Goal: Task Accomplishment & Management: Complete application form

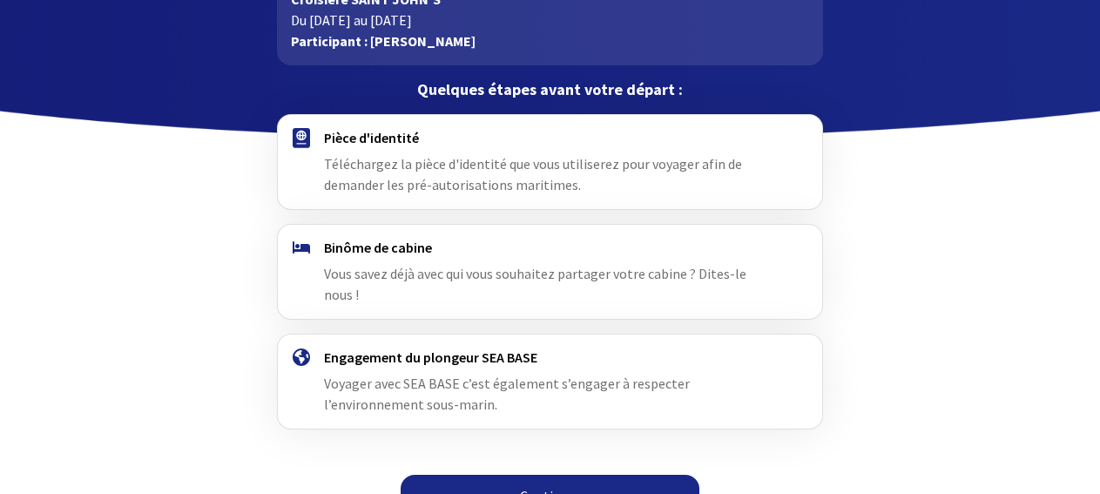
scroll to position [135, 0]
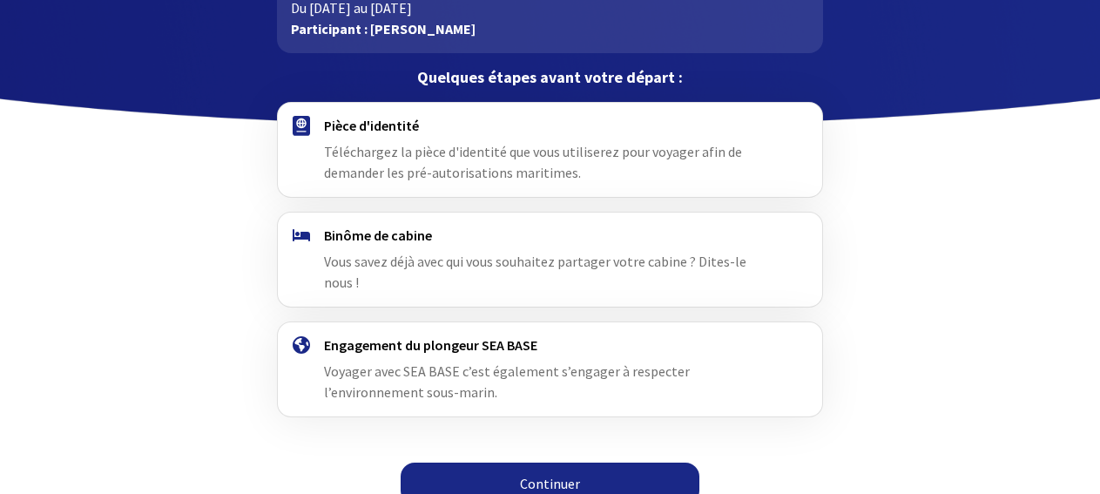
click at [573, 463] on link "Continuer" at bounding box center [550, 484] width 299 height 42
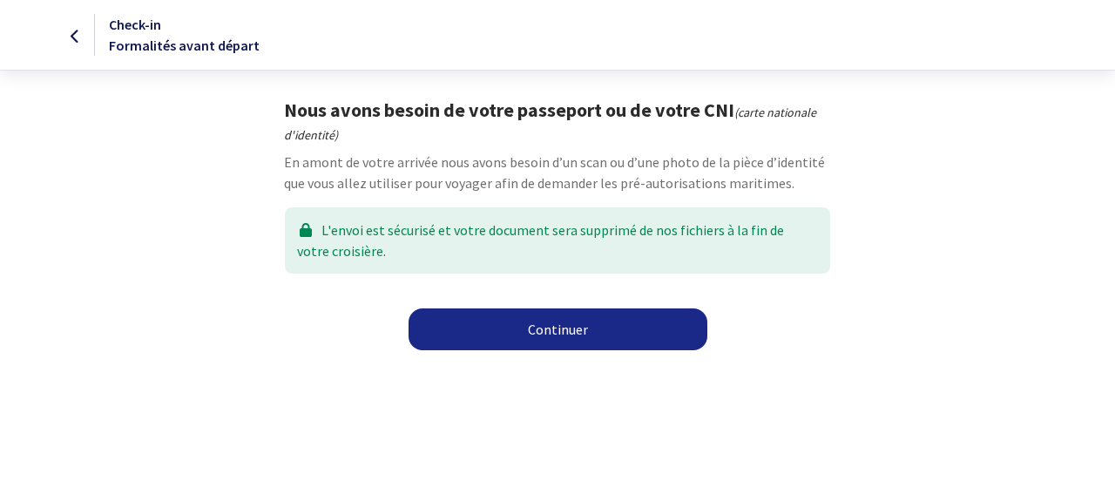
click at [555, 332] on link "Continuer" at bounding box center [558, 329] width 299 height 42
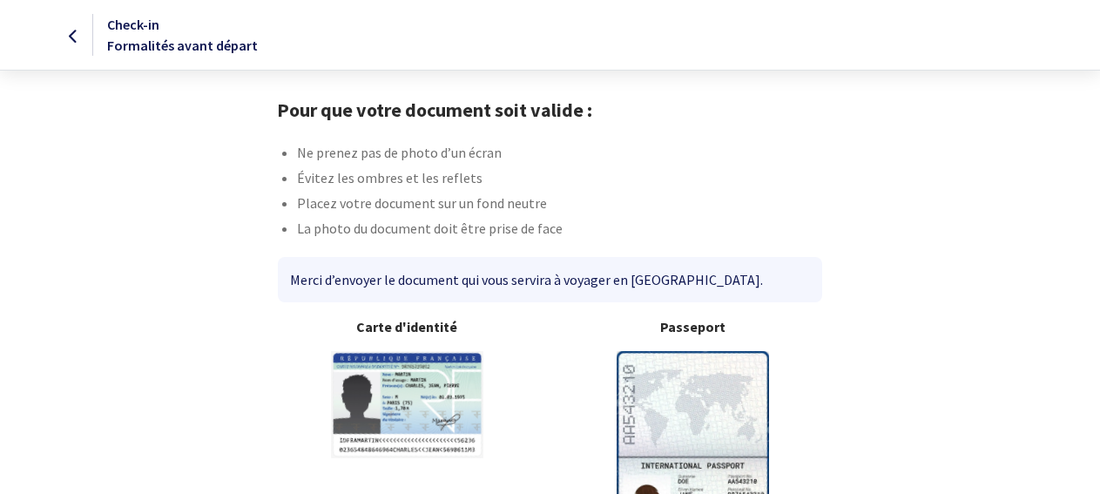
drag, startPoint x: 689, startPoint y: 324, endPoint x: 715, endPoint y: 345, distance: 33.5
click at [690, 324] on b "Passeport" at bounding box center [693, 326] width 259 height 21
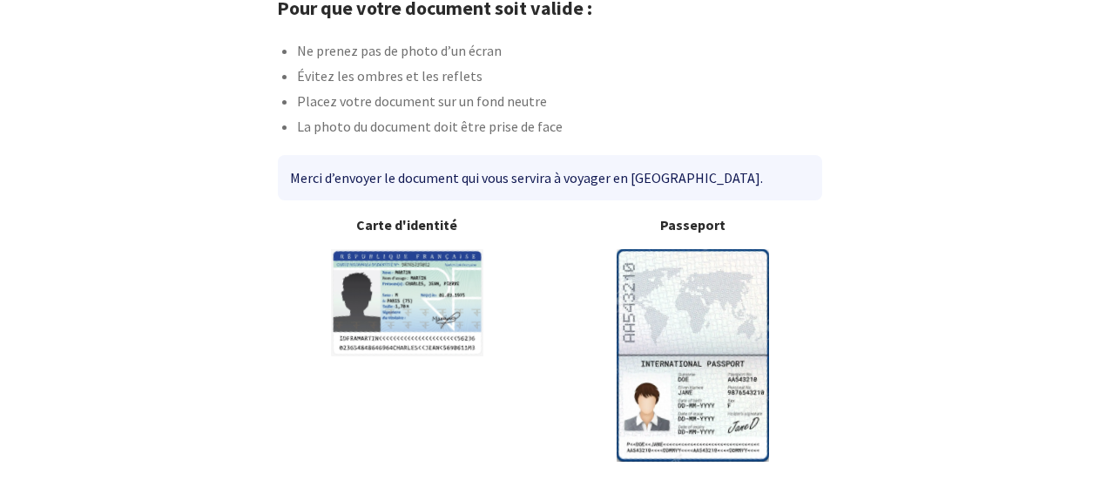
scroll to position [157, 0]
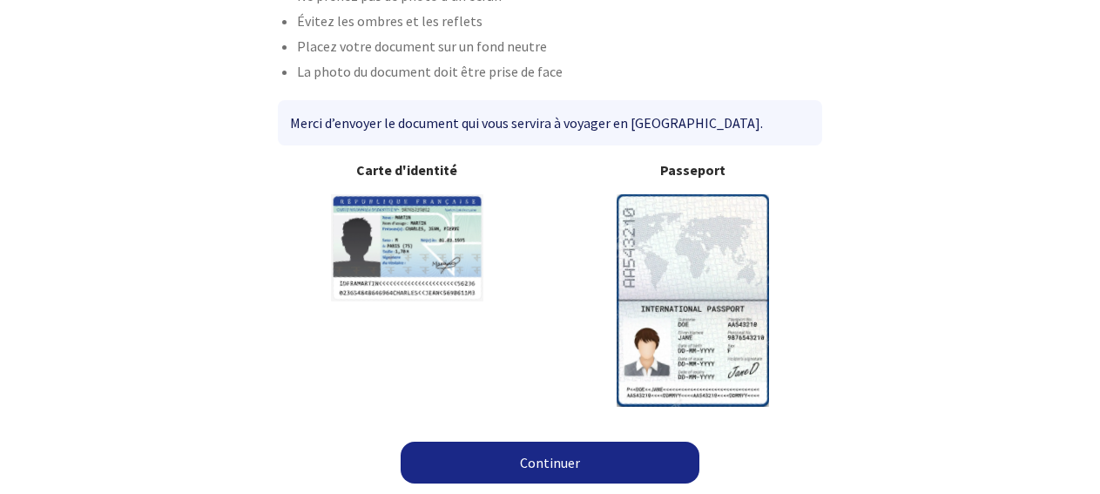
click at [544, 465] on link "Continuer" at bounding box center [550, 463] width 299 height 42
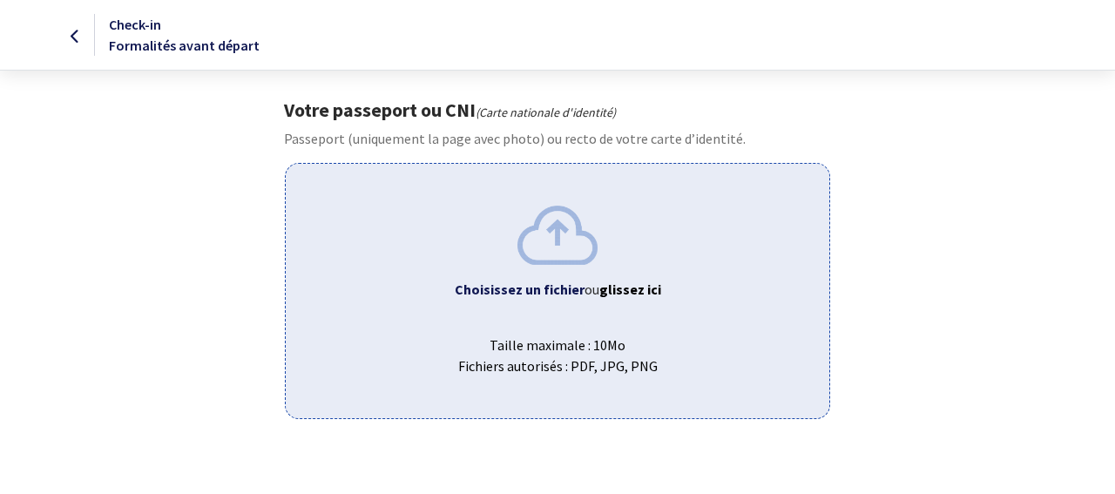
click at [548, 345] on span "Taille maximale : 10Mo Fichiers autorisés : PDF, JPG, PNG" at bounding box center [557, 349] width 515 height 56
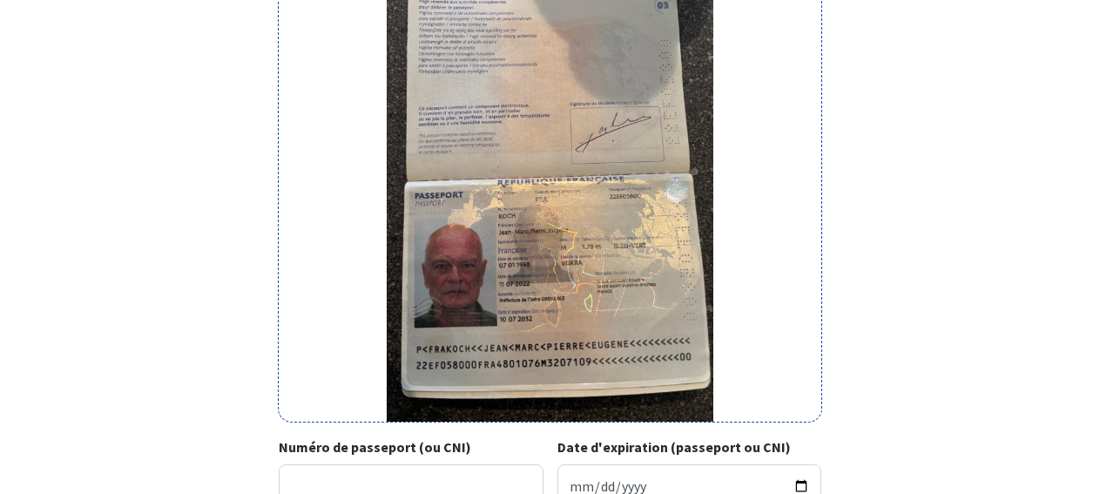
scroll to position [411, 0]
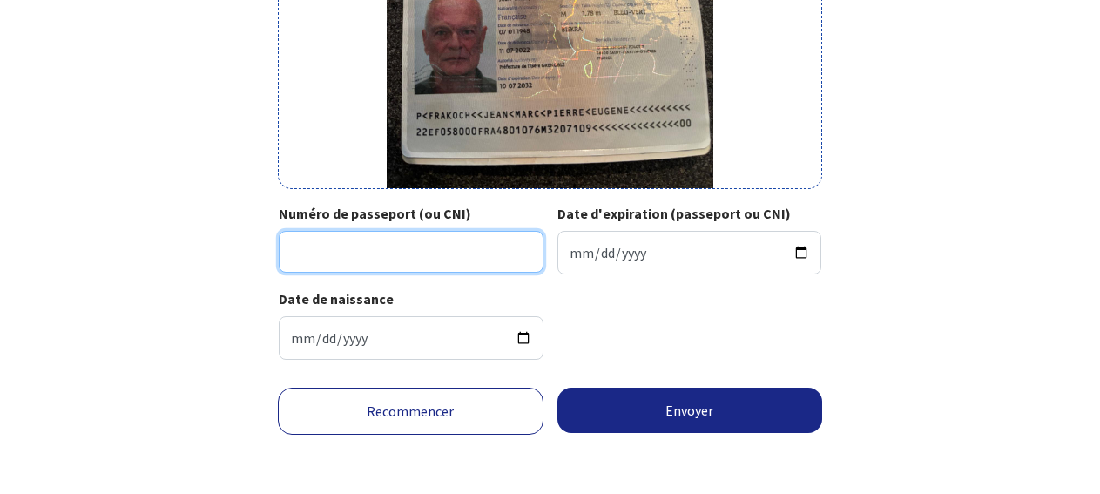
click at [342, 264] on input "Numéro de passeport (ou CNI)" at bounding box center [411, 252] width 265 height 42
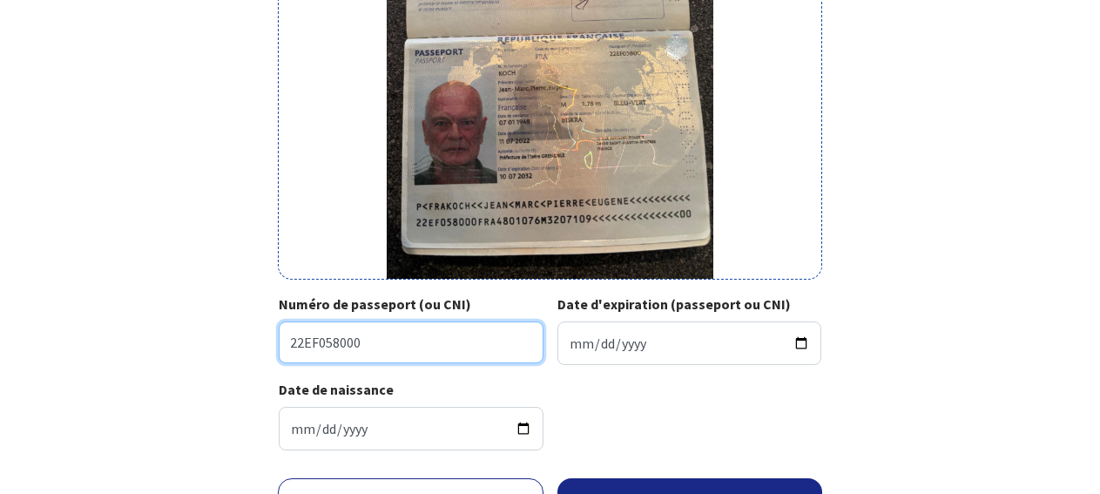
scroll to position [322, 0]
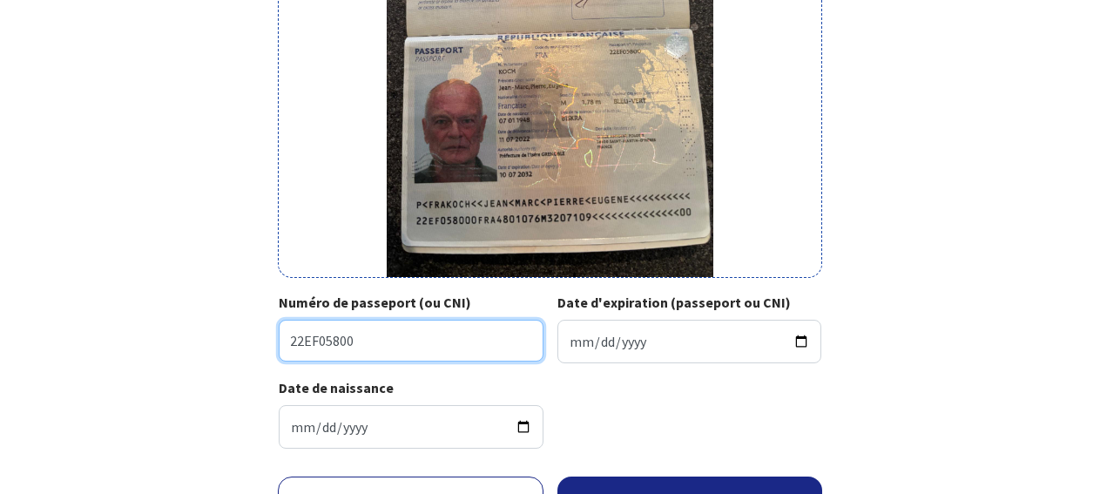
type input "22EF05800"
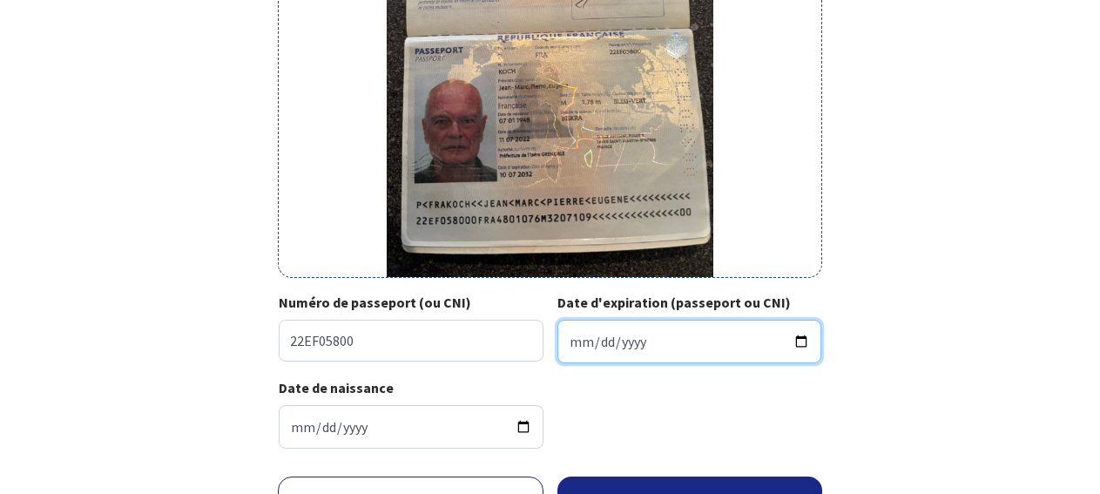
click at [687, 335] on input "Date d'expiration (passeport ou CNI)" at bounding box center [690, 342] width 265 height 44
type input "2032-07-10"
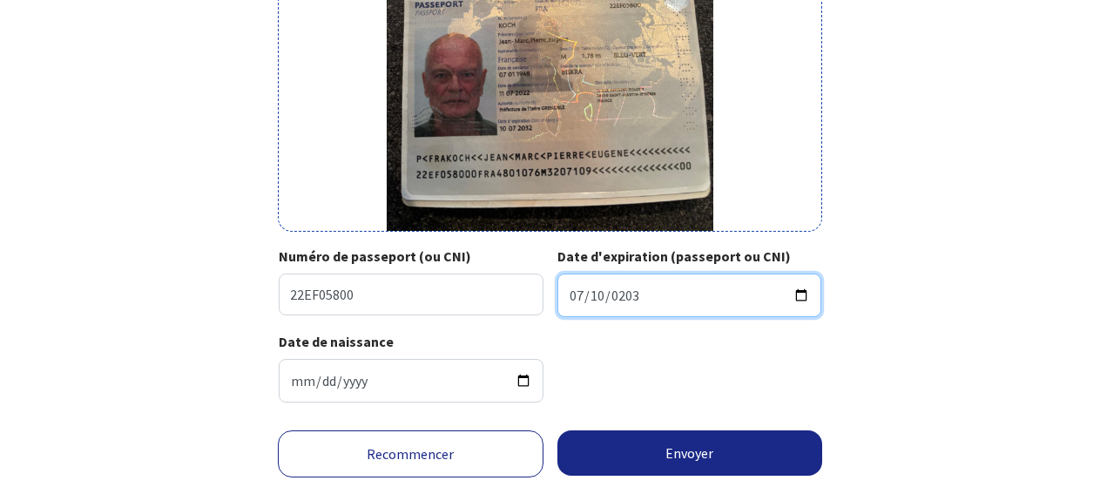
scroll to position [411, 0]
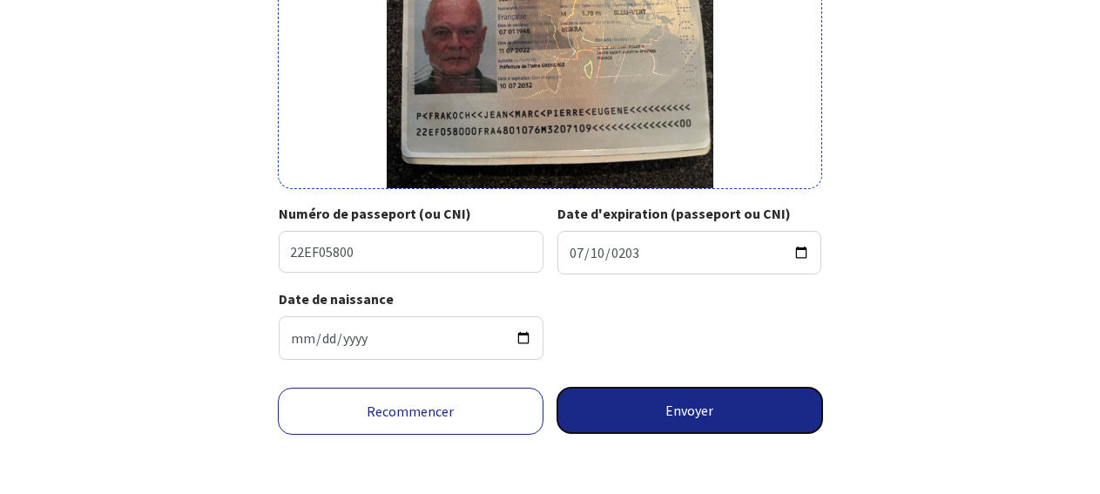
click at [679, 402] on button "Envoyer" at bounding box center [691, 410] width 266 height 45
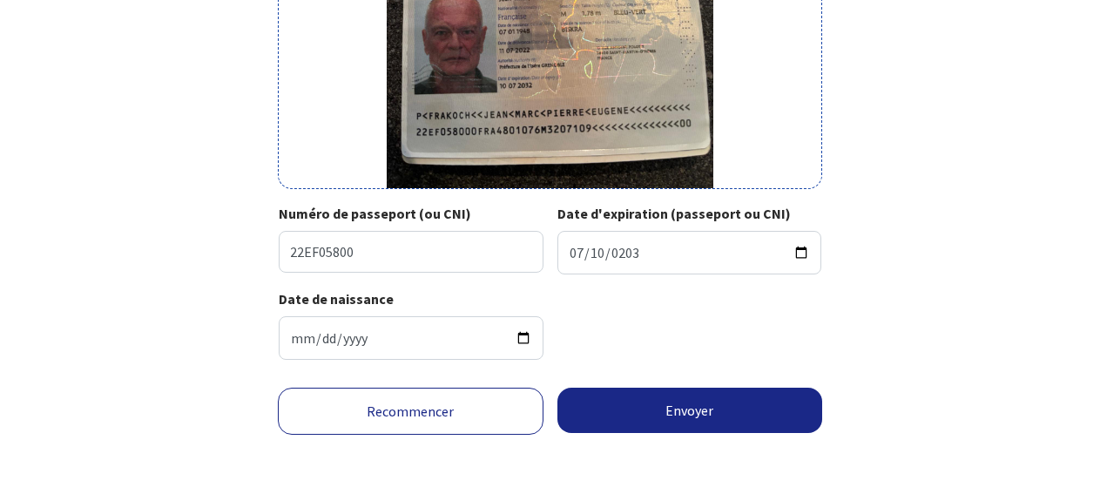
scroll to position [385, 0]
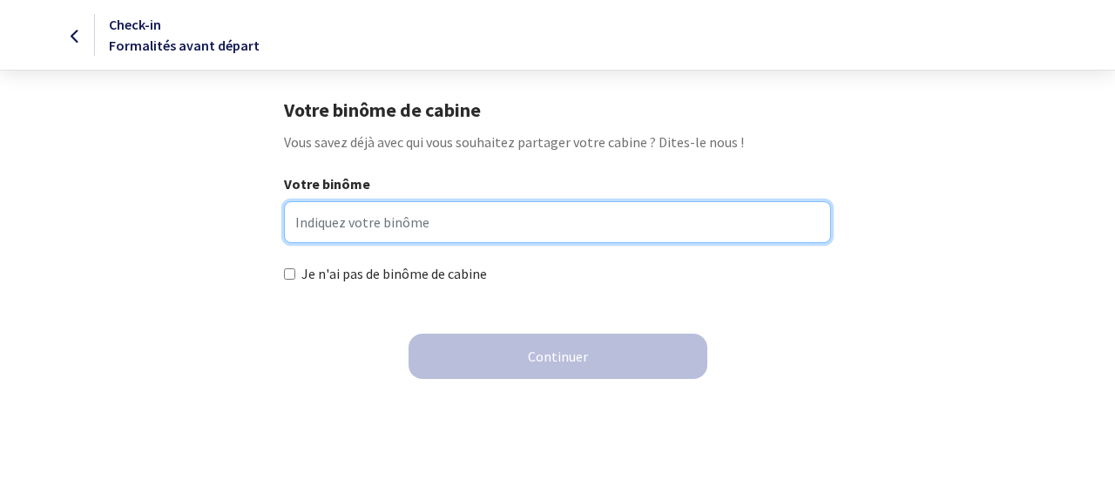
click at [398, 225] on input "Votre binôme" at bounding box center [557, 222] width 546 height 42
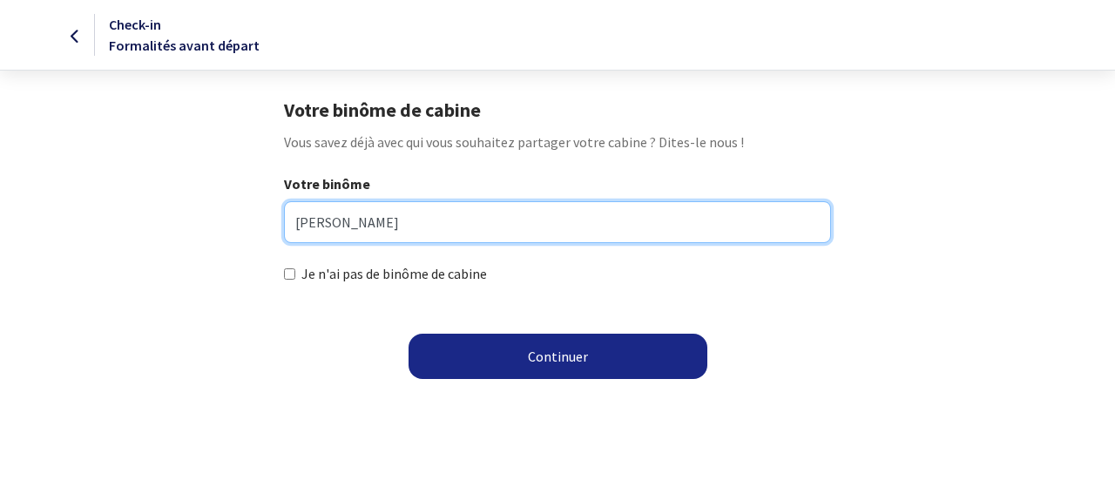
type input "FRANCK MAURICI"
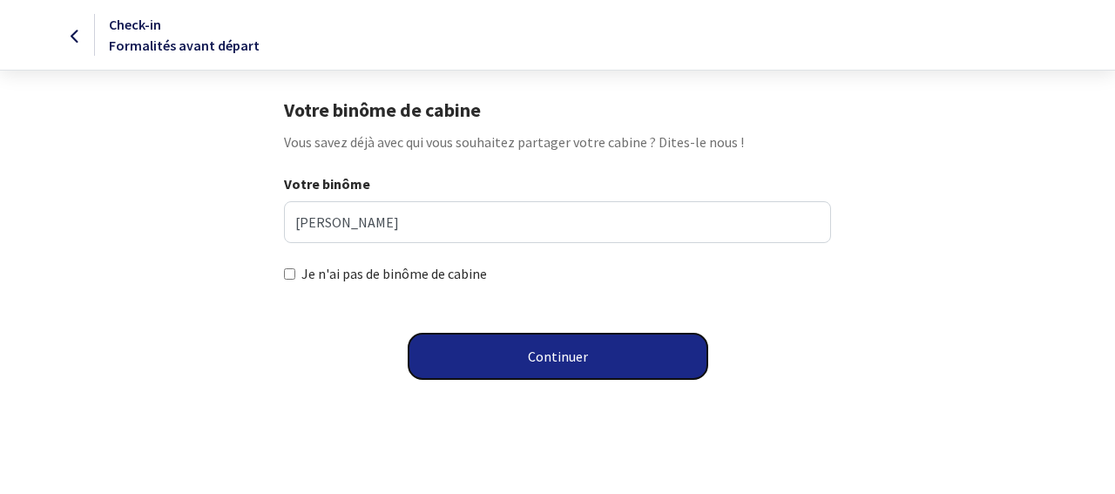
click at [581, 349] on button "Continuer" at bounding box center [558, 356] width 299 height 45
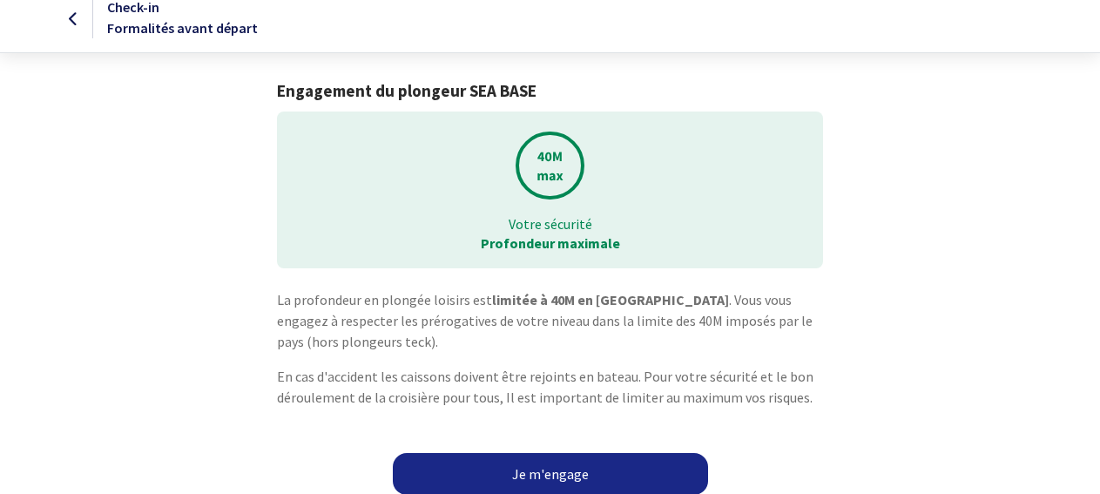
scroll to position [29, 0]
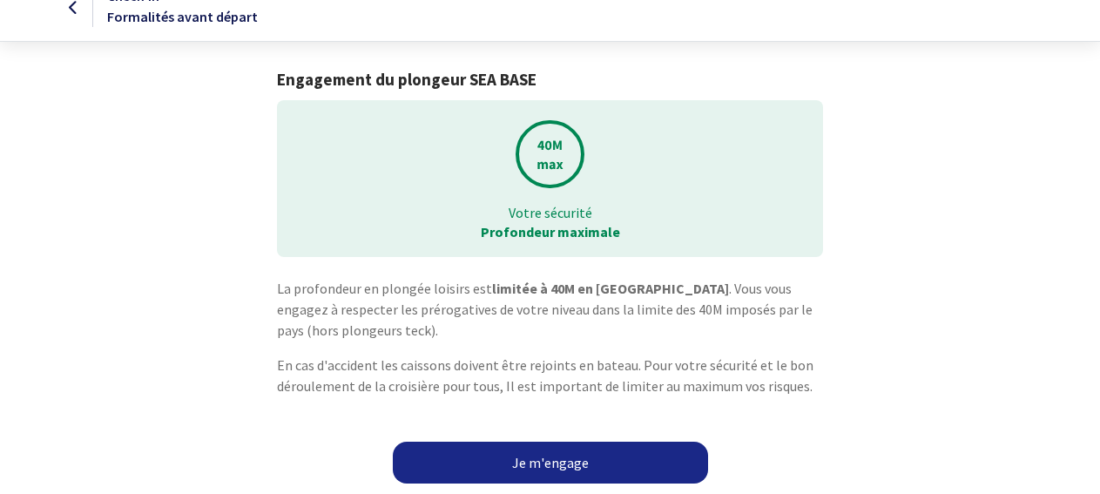
click at [544, 461] on link "Je m'engage" at bounding box center [550, 463] width 315 height 42
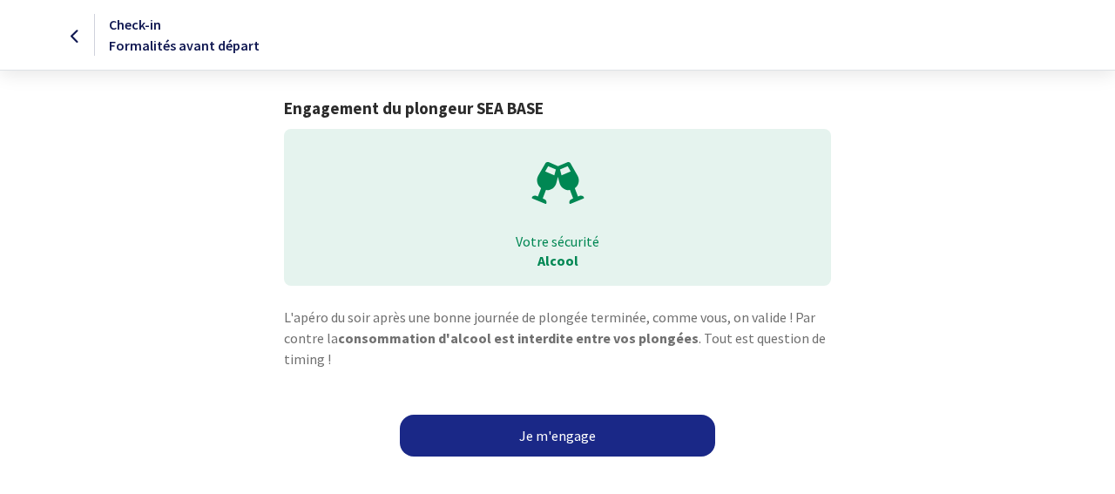
click at [564, 433] on link "Je m'engage" at bounding box center [557, 436] width 315 height 42
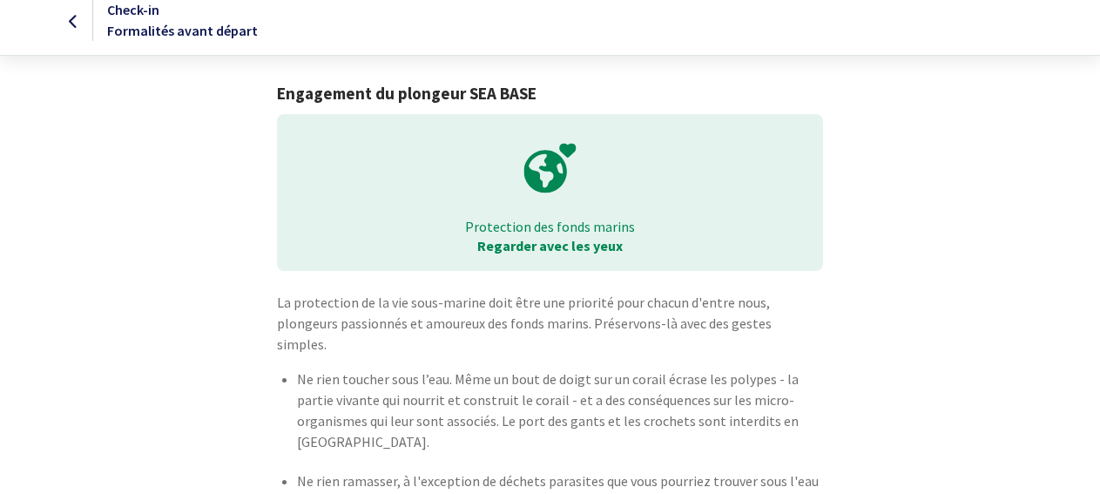
scroll to position [128, 0]
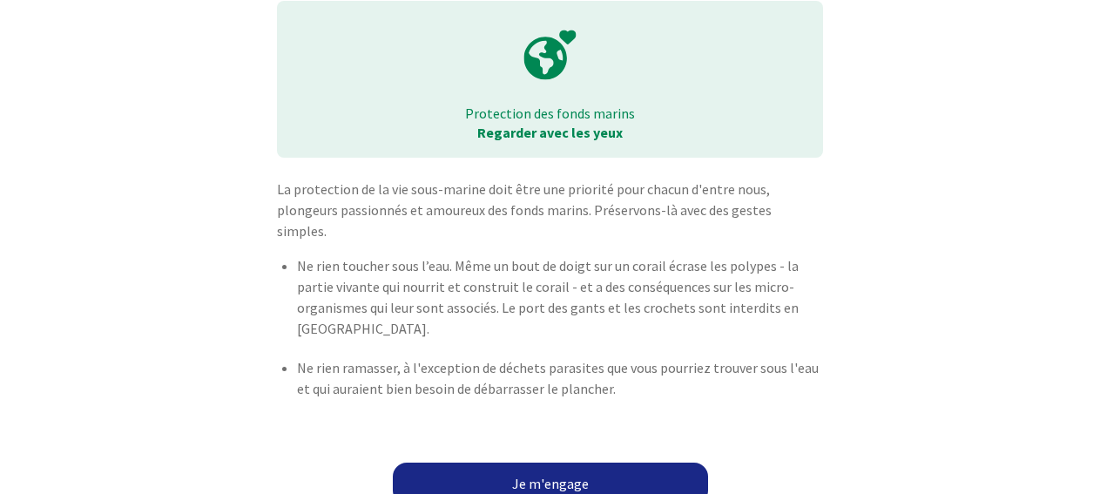
click at [553, 463] on link "Je m'engage" at bounding box center [550, 484] width 315 height 42
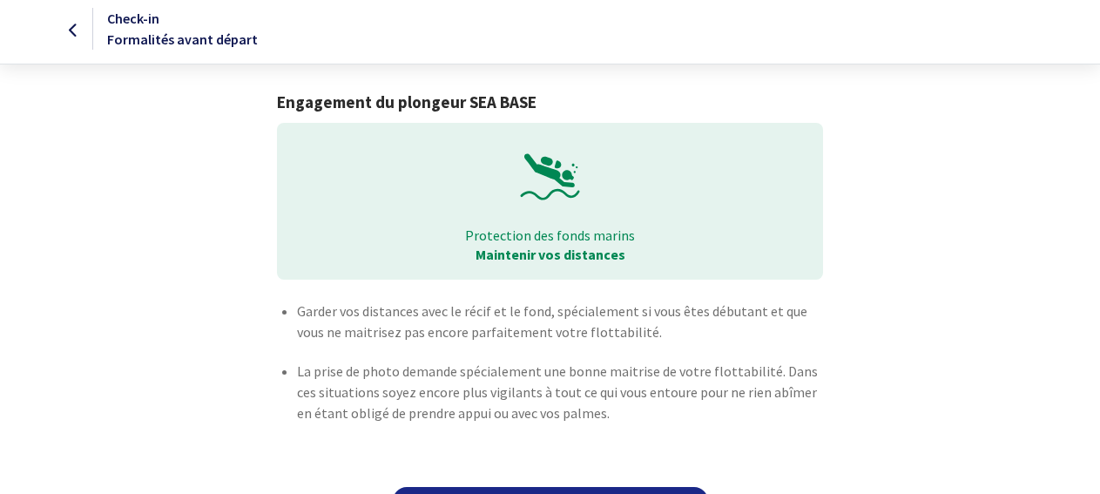
scroll to position [51, 0]
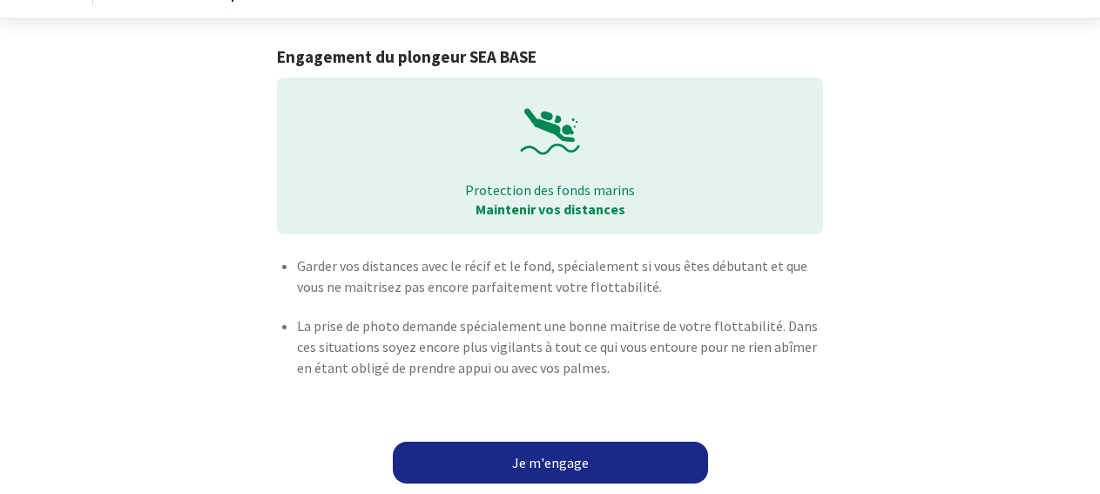
click at [566, 445] on link "Je m'engage" at bounding box center [550, 463] width 315 height 42
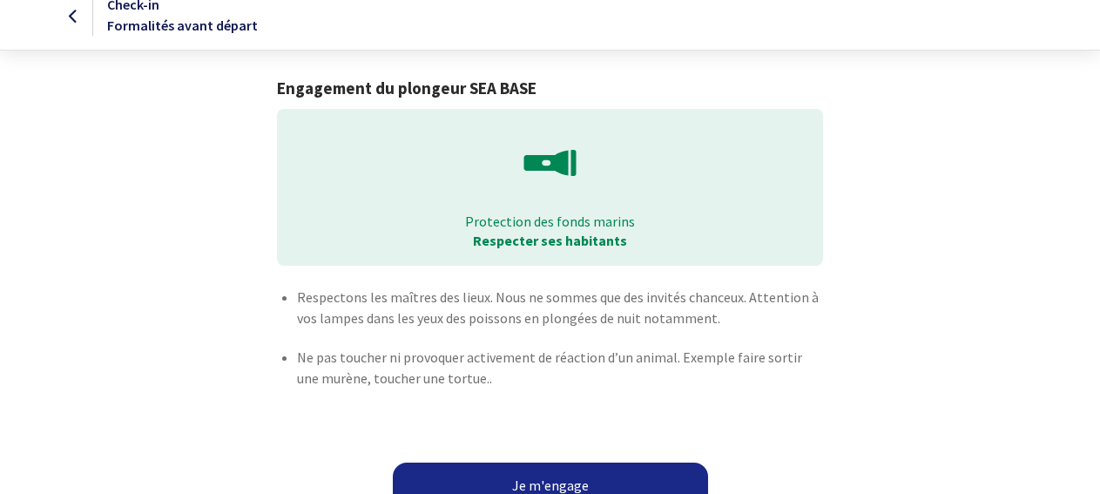
scroll to position [55, 0]
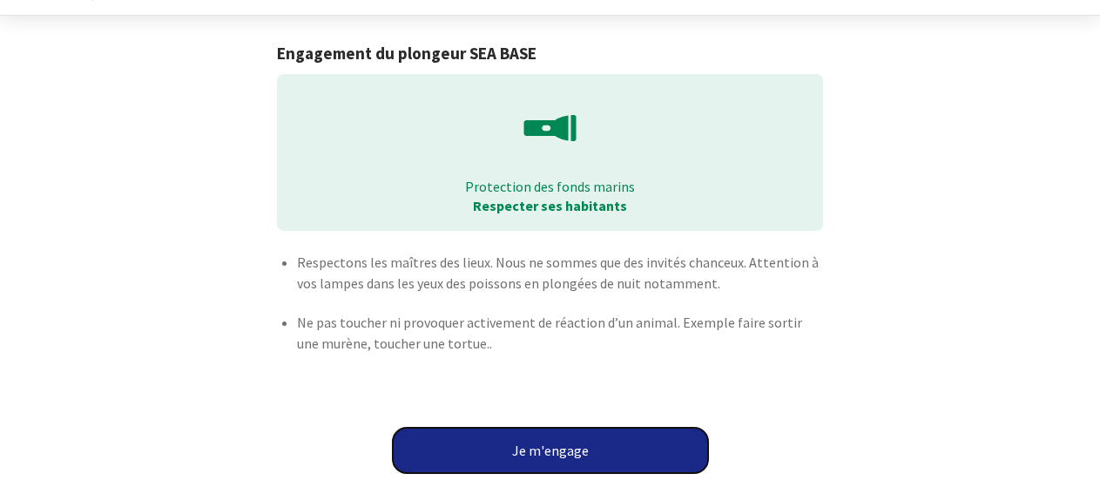
click at [548, 449] on button "Je m'engage" at bounding box center [550, 450] width 315 height 45
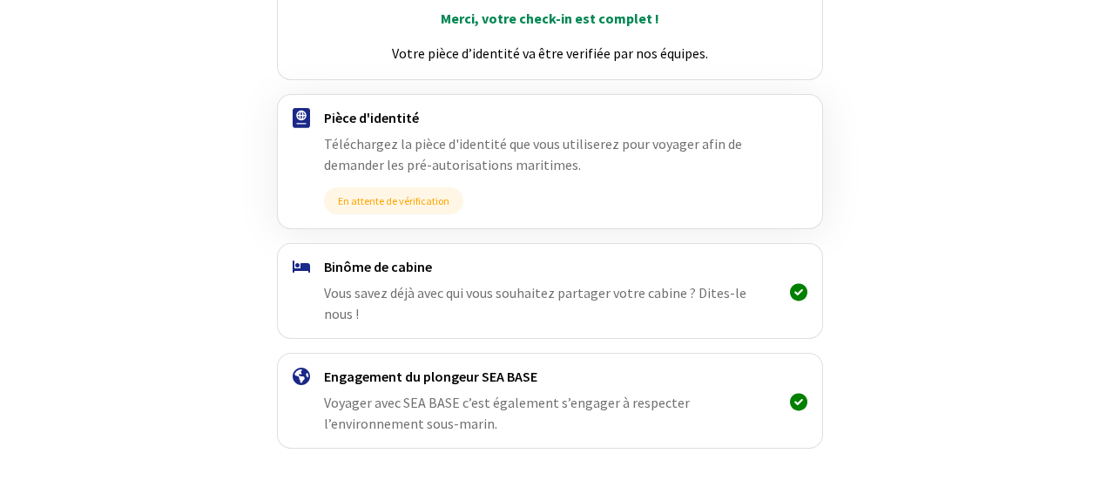
scroll to position [298, 0]
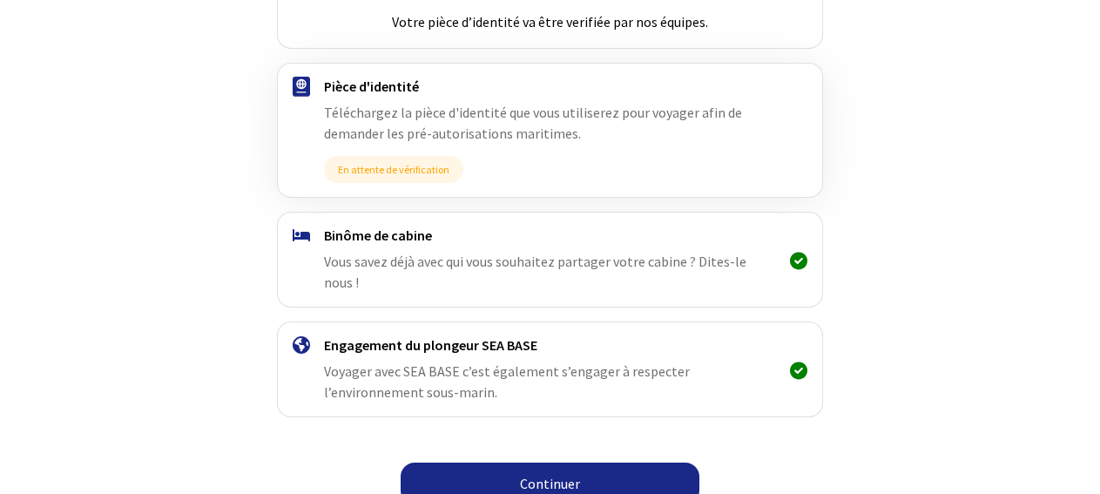
click at [544, 463] on link "Continuer" at bounding box center [550, 484] width 299 height 42
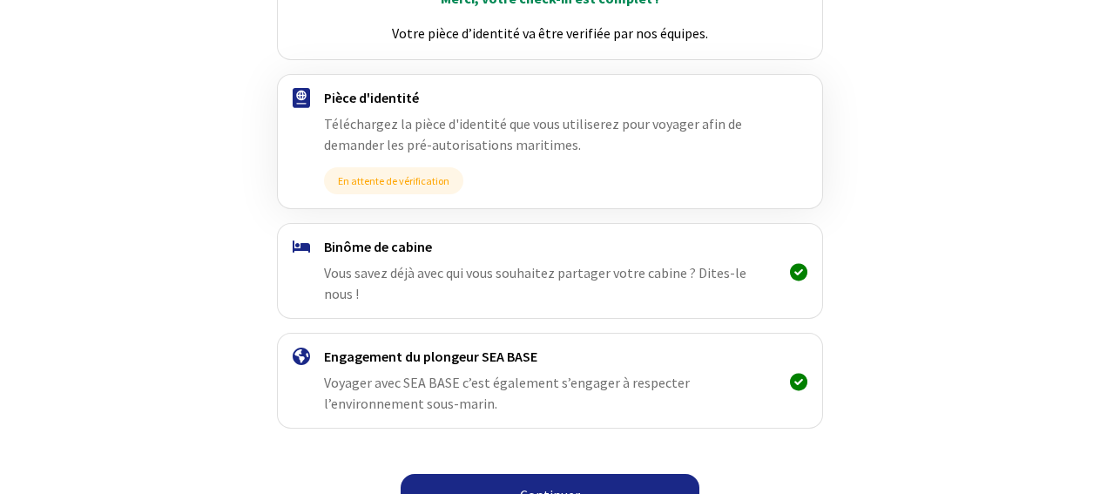
scroll to position [298, 0]
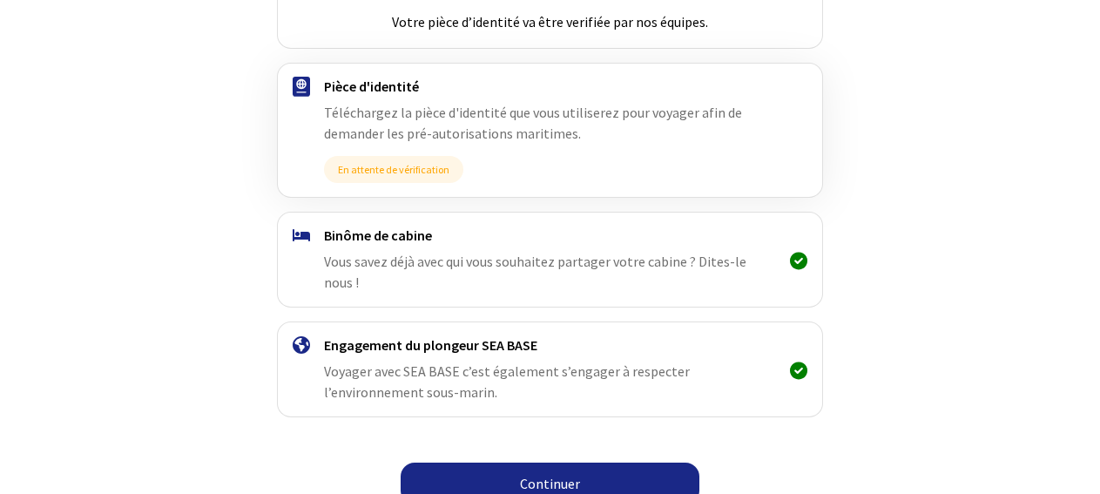
click at [552, 463] on link "Continuer" at bounding box center [550, 484] width 299 height 42
click at [547, 463] on link "Continuer" at bounding box center [550, 484] width 299 height 42
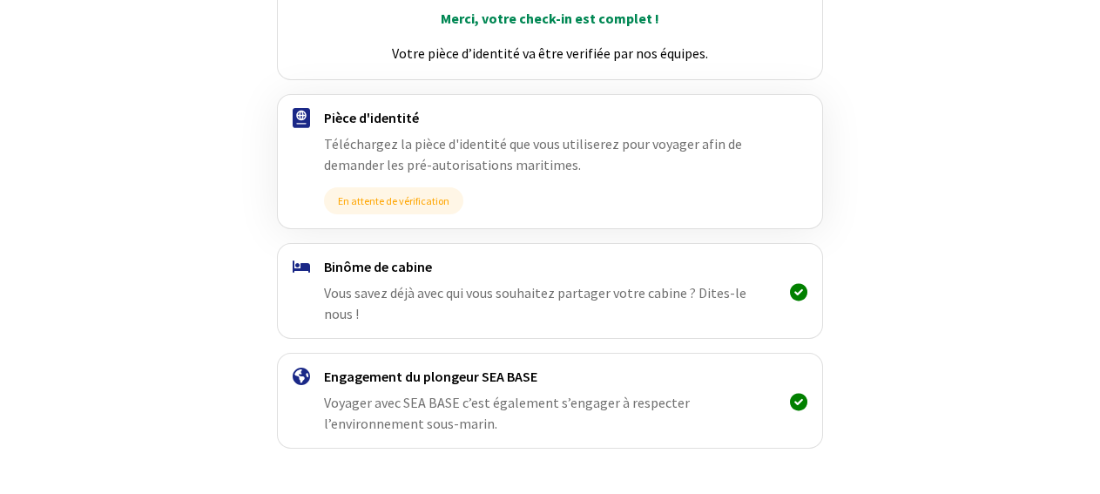
scroll to position [298, 0]
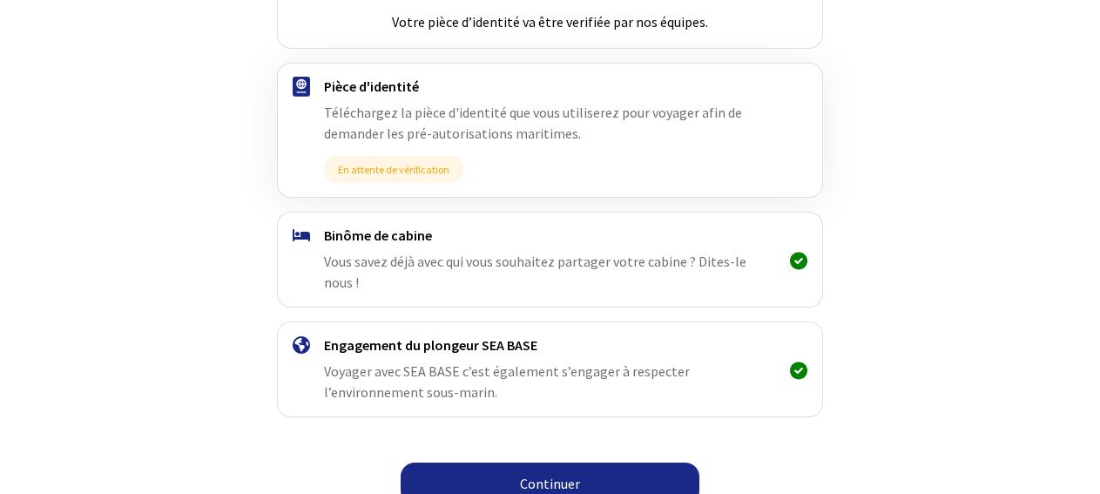
click at [551, 463] on link "Continuer" at bounding box center [550, 484] width 299 height 42
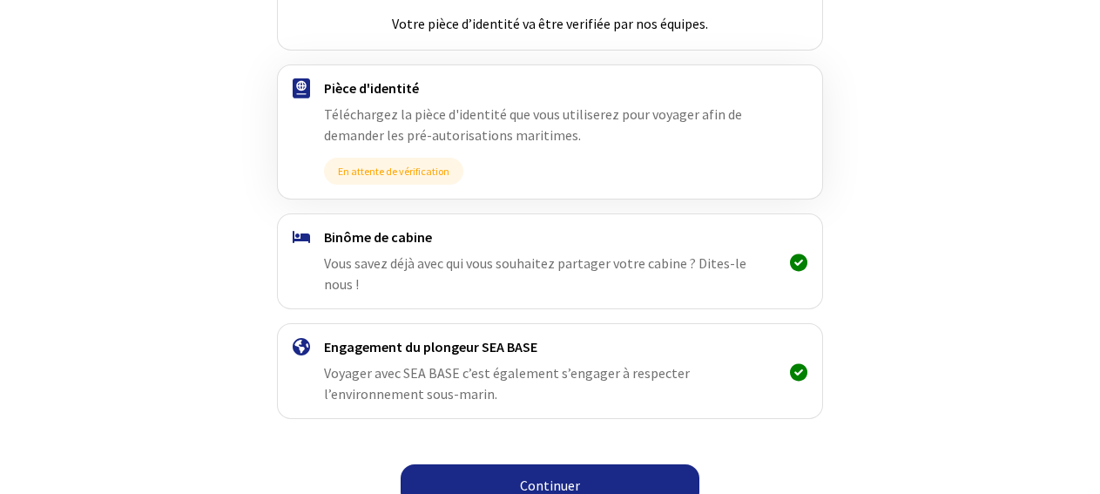
scroll to position [298, 0]
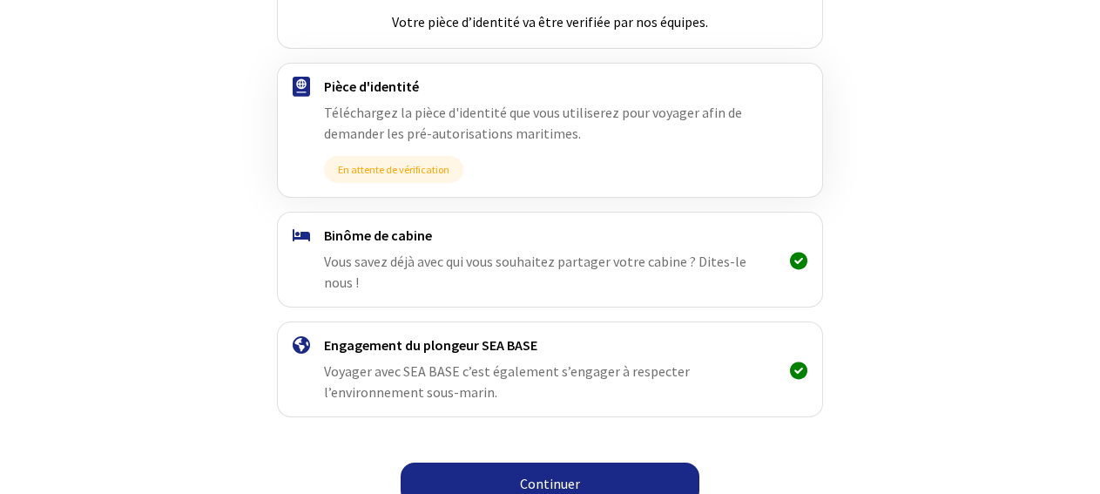
click at [542, 463] on link "Continuer" at bounding box center [550, 484] width 299 height 42
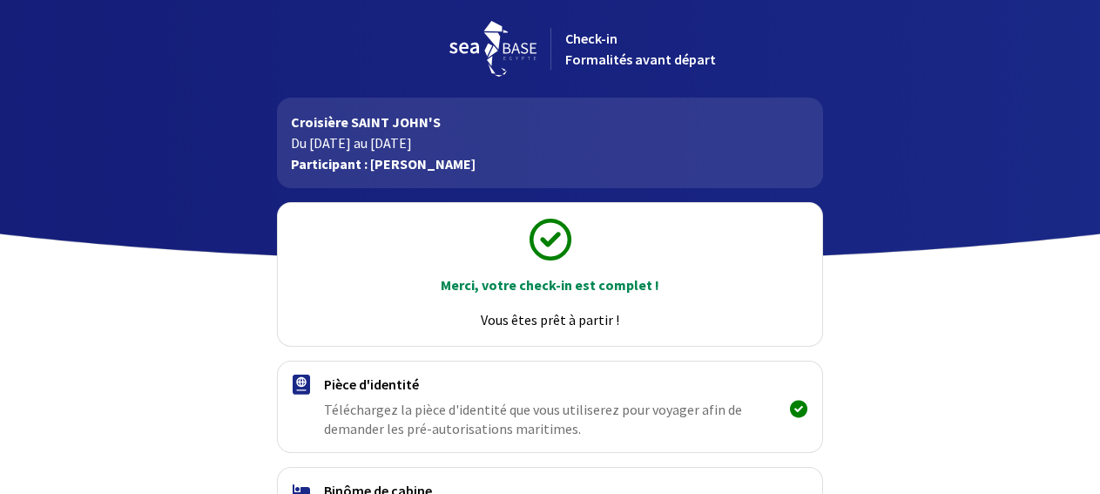
scroll to position [255, 0]
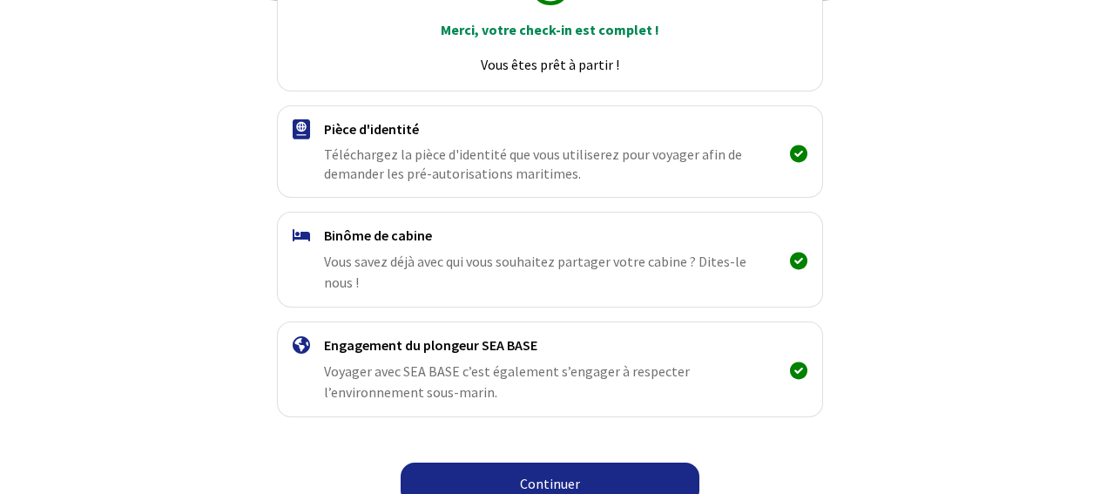
click at [559, 465] on link "Continuer" at bounding box center [550, 484] width 299 height 42
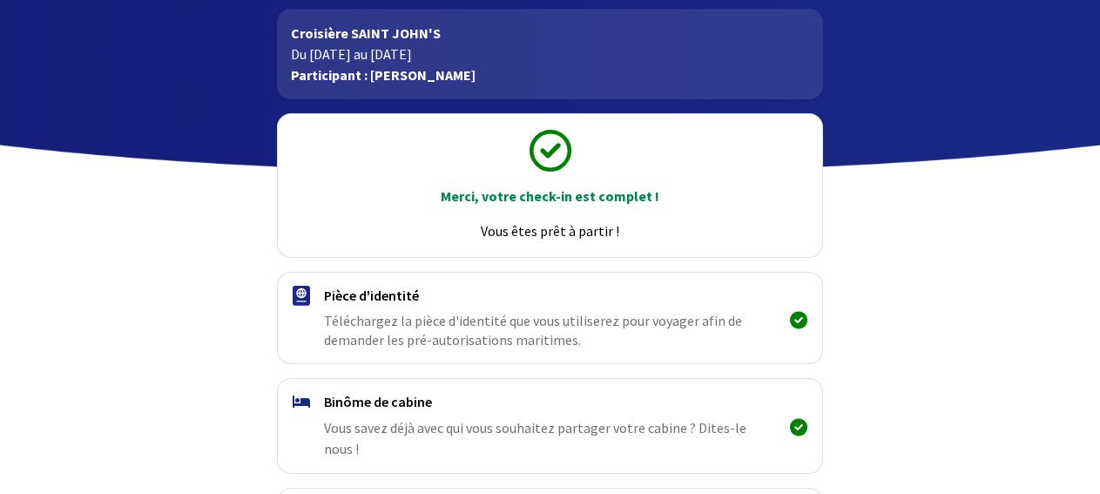
scroll to position [255, 0]
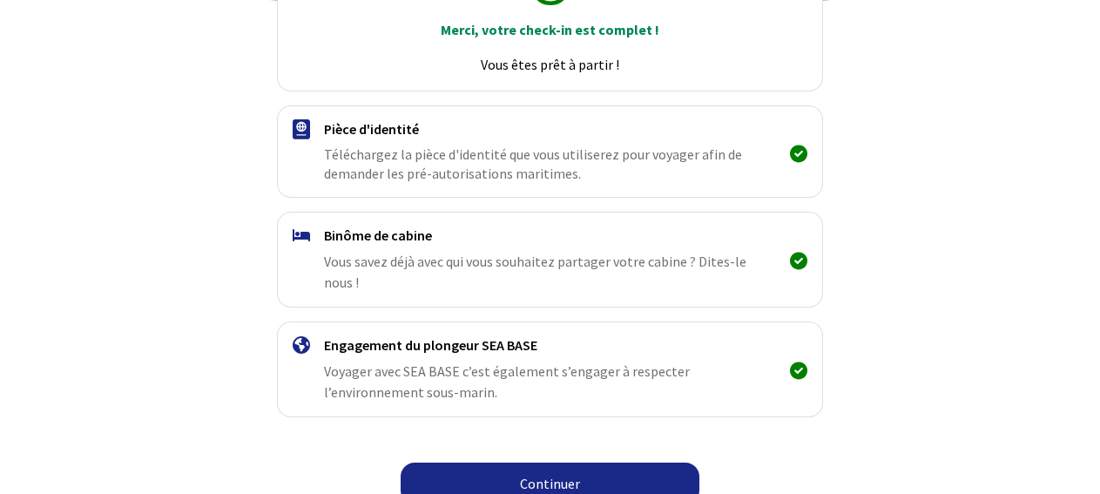
click at [544, 463] on link "Continuer" at bounding box center [550, 484] width 299 height 42
